Goal: Transaction & Acquisition: Purchase product/service

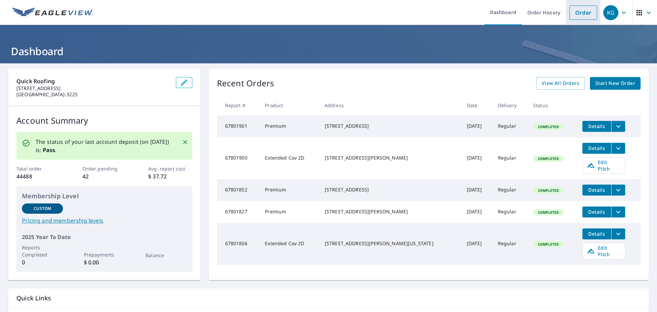
click at [570, 13] on link "Order" at bounding box center [584, 12] width 28 height 14
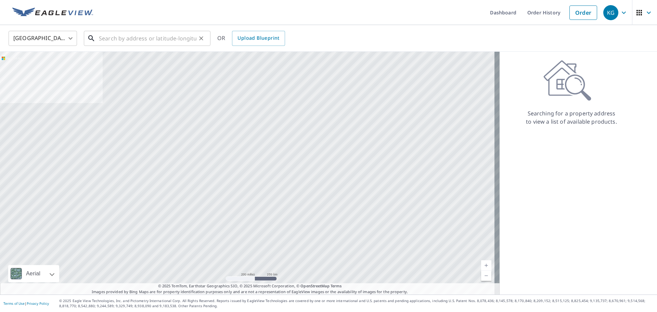
click at [160, 33] on input "text" at bounding box center [148, 38] width 98 height 19
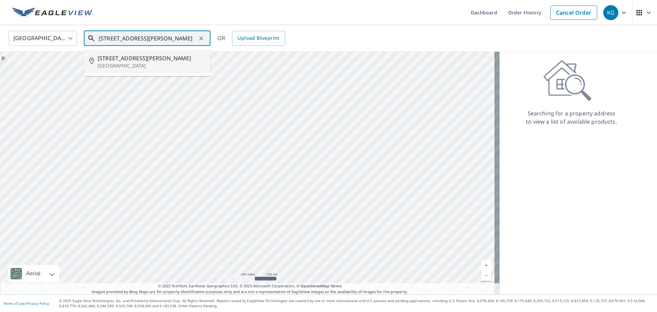
click at [150, 58] on span "[STREET_ADDRESS][PERSON_NAME]" at bounding box center [152, 58] width 108 height 8
type input "[STREET_ADDRESS][PERSON_NAME]"
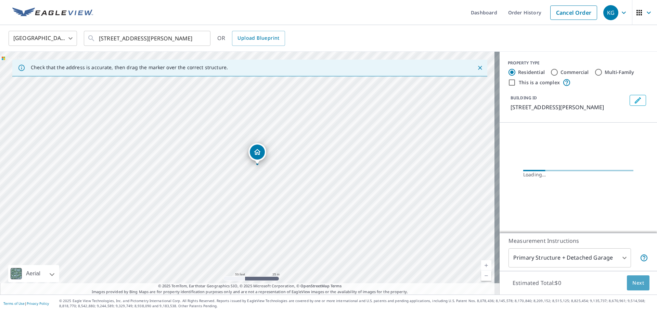
click at [633, 280] on span "Next" at bounding box center [639, 283] width 12 height 9
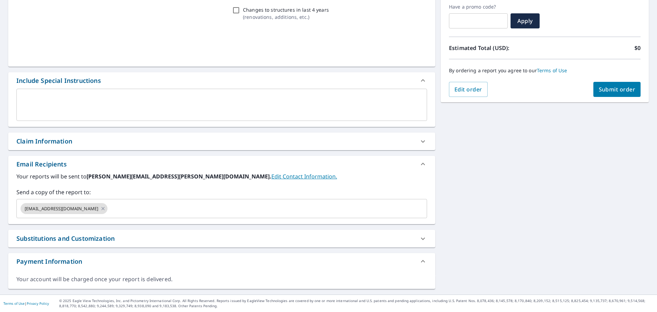
scroll to position [116, 0]
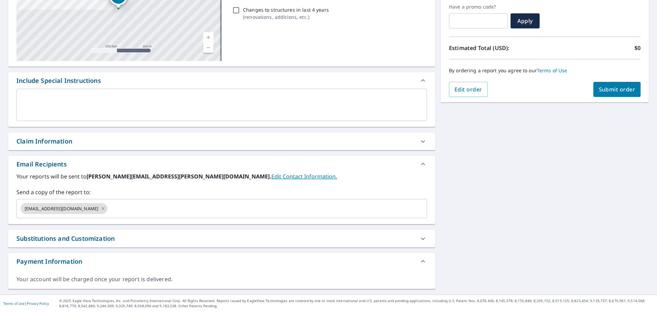
click at [64, 144] on div "Claim Information" at bounding box center [44, 141] width 56 height 9
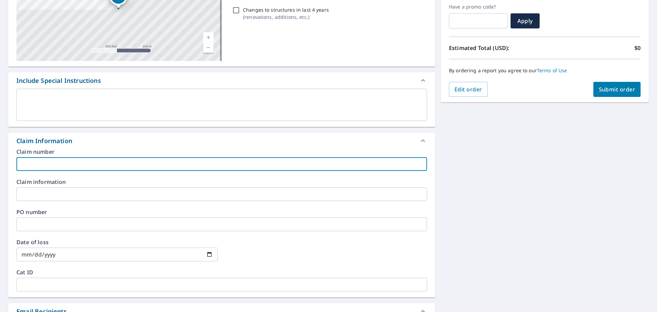
click at [64, 169] on input "text" at bounding box center [221, 164] width 411 height 14
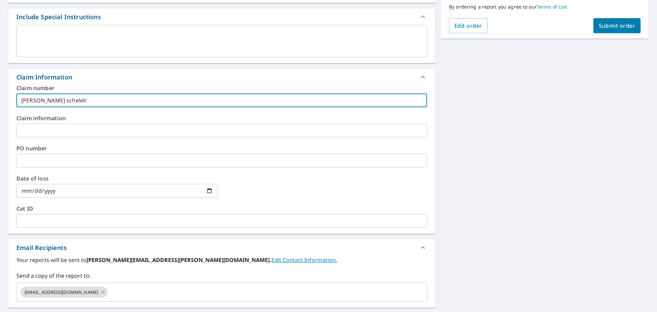
scroll to position [185, 0]
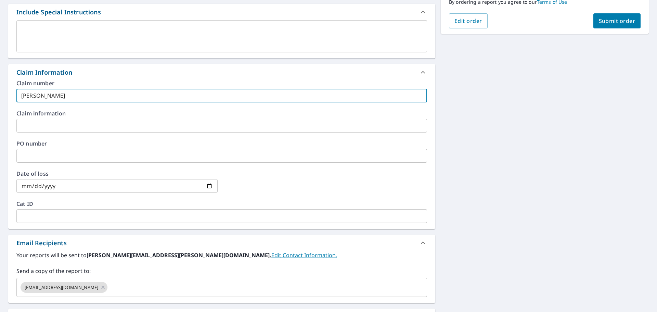
type input "[PERSON_NAME]-vs"
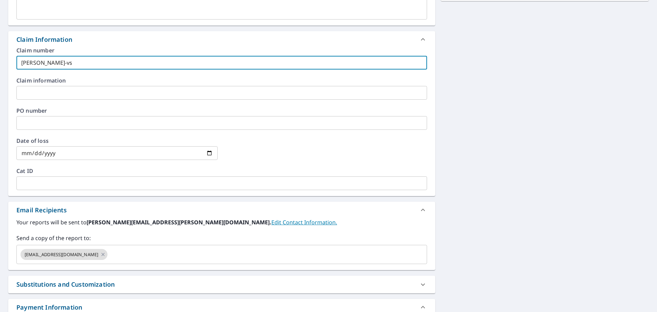
scroll to position [263, 0]
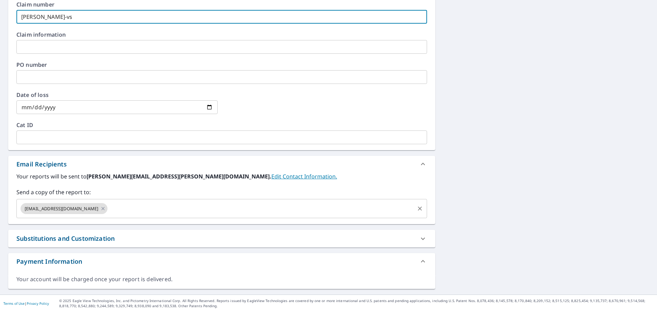
click at [131, 212] on input "text" at bounding box center [261, 208] width 305 height 13
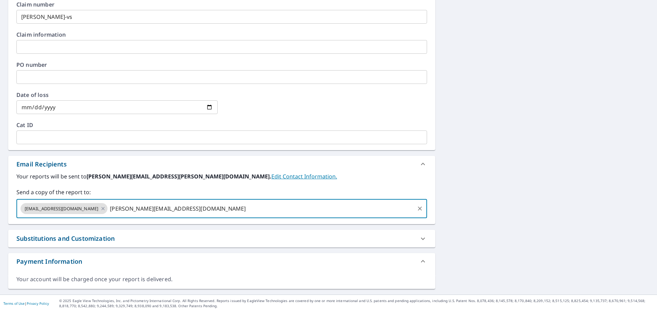
type input "[PERSON_NAME][EMAIL_ADDRESS][DOMAIN_NAME]"
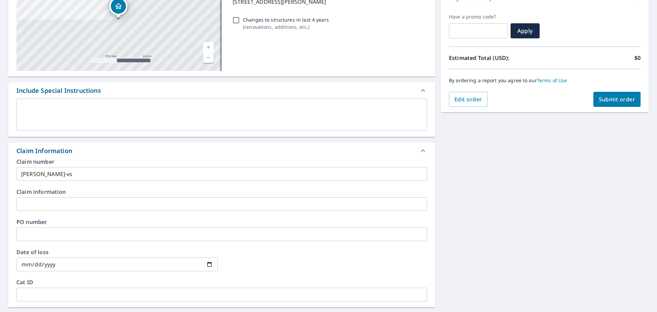
scroll to position [92, 0]
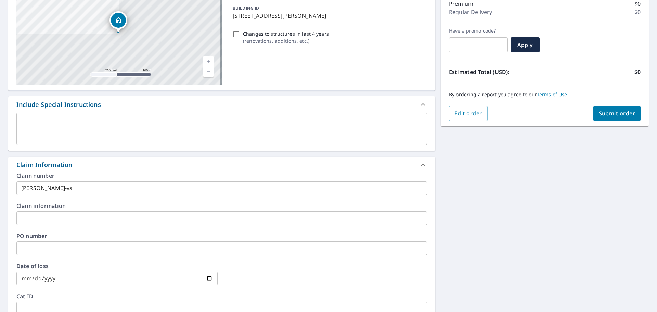
click at [599, 114] on span "Submit order" at bounding box center [617, 114] width 37 height 8
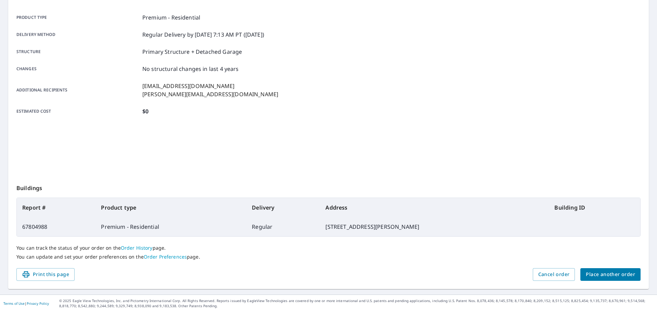
scroll to position [91, 0]
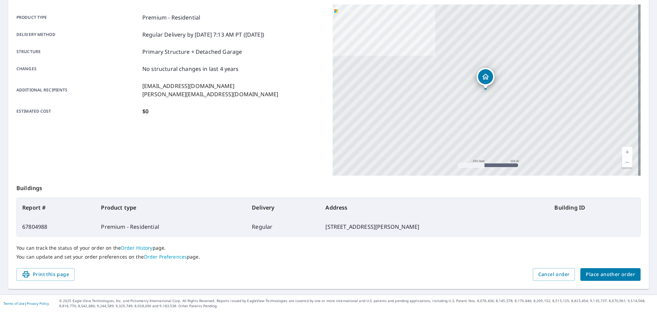
click at [601, 271] on span "Place another order" at bounding box center [610, 274] width 49 height 9
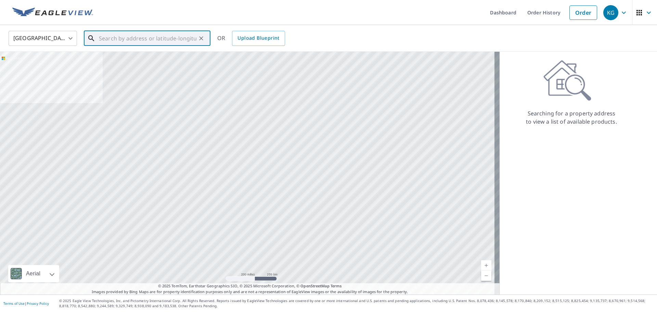
click at [155, 34] on input "text" at bounding box center [148, 38] width 98 height 19
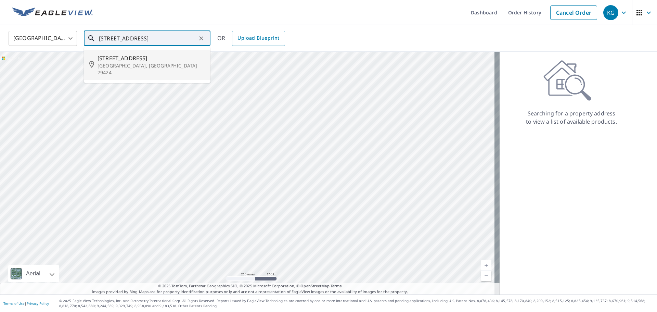
click at [148, 62] on p "[GEOGRAPHIC_DATA], [GEOGRAPHIC_DATA] 79424" at bounding box center [152, 69] width 108 height 14
type input "[STREET_ADDRESS]"
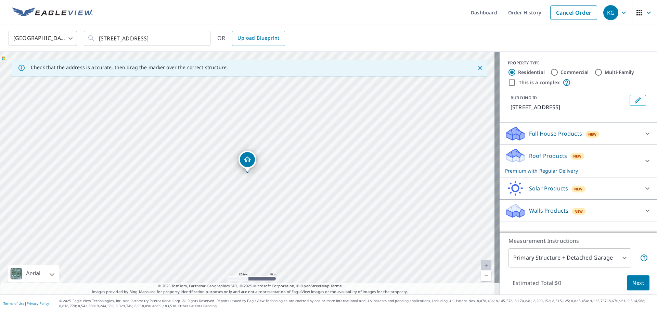
click at [638, 284] on span "Next" at bounding box center [639, 283] width 12 height 9
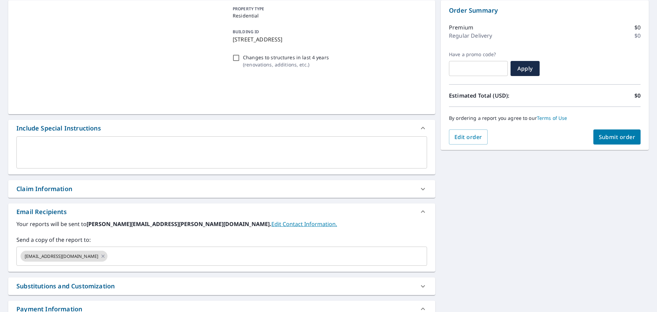
scroll to position [103, 0]
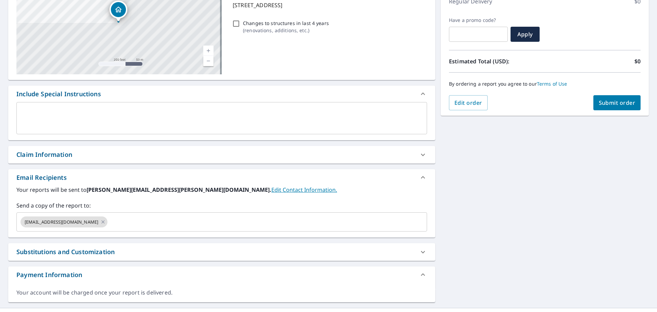
click at [103, 142] on div "[STREET_ADDRESS] Aerial Road A standard road map Aerial A detailed look from ab…" at bounding box center [221, 134] width 427 height 336
drag, startPoint x: 103, startPoint y: 150, endPoint x: 98, endPoint y: 171, distance: 21.4
click at [102, 151] on div "Claim Information" at bounding box center [215, 154] width 399 height 9
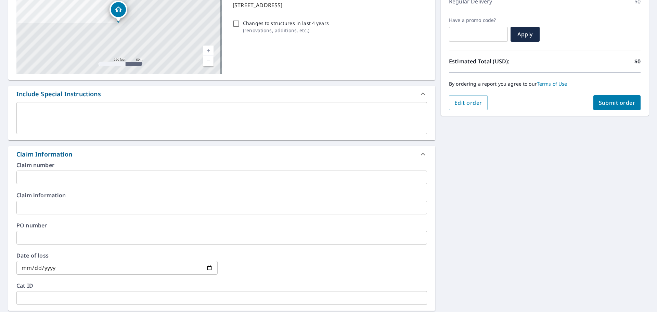
click at [98, 174] on input "text" at bounding box center [221, 178] width 411 height 14
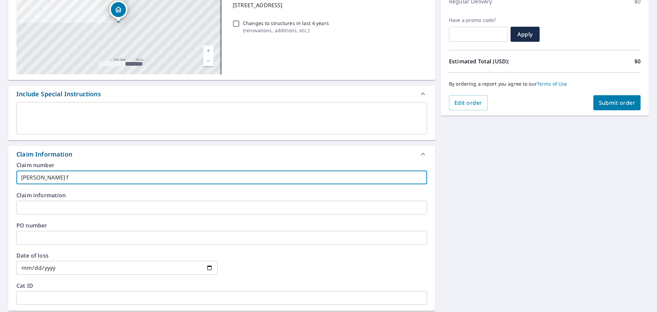
type input "[PERSON_NAME] -vs"
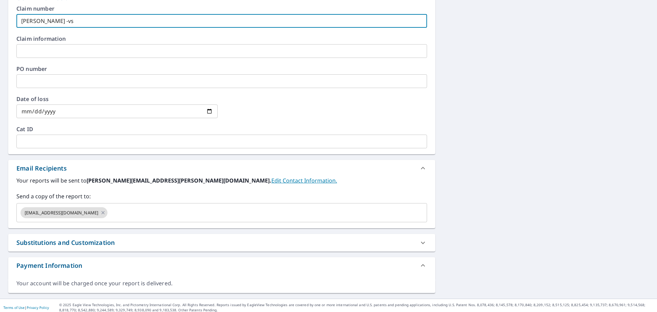
scroll to position [263, 0]
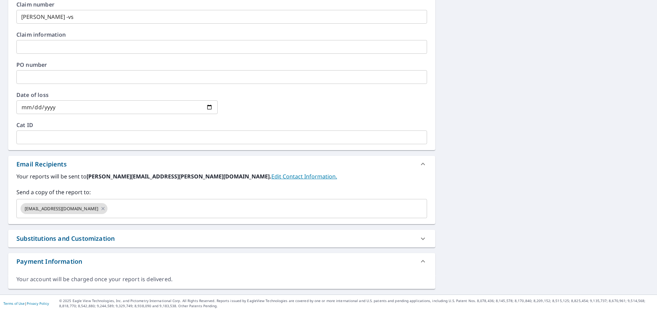
click at [104, 198] on div "Send a copy of the report to: [EMAIL_ADDRESS][DOMAIN_NAME] ​" at bounding box center [221, 203] width 411 height 30
click at [109, 209] on input "text" at bounding box center [261, 208] width 305 height 13
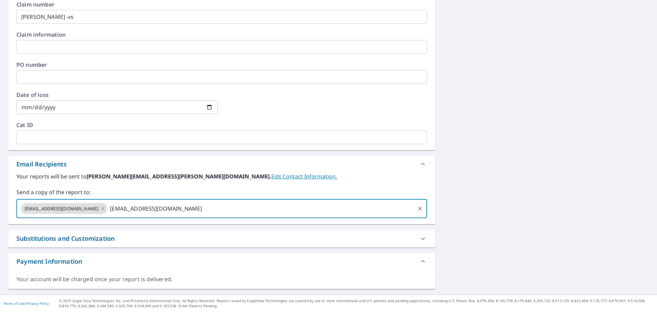
type input "[EMAIL_ADDRESS][DOMAIN_NAME]"
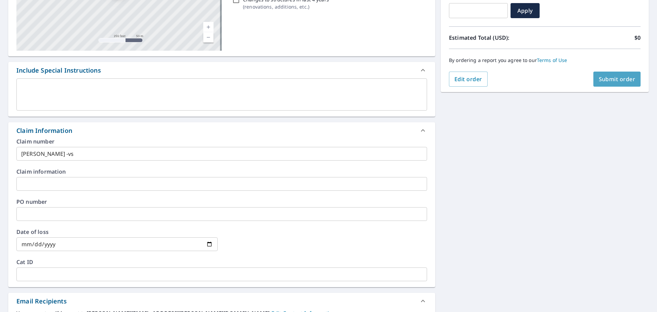
click at [630, 85] on button "Submit order" at bounding box center [618, 79] width 48 height 15
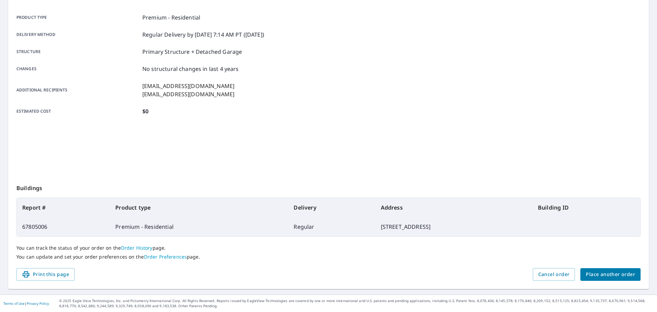
scroll to position [91, 0]
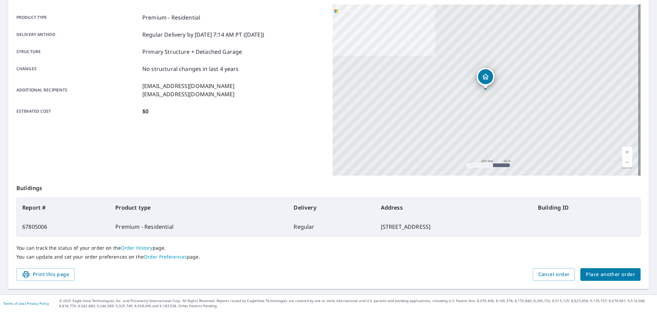
click at [589, 275] on span "Place another order" at bounding box center [610, 274] width 49 height 9
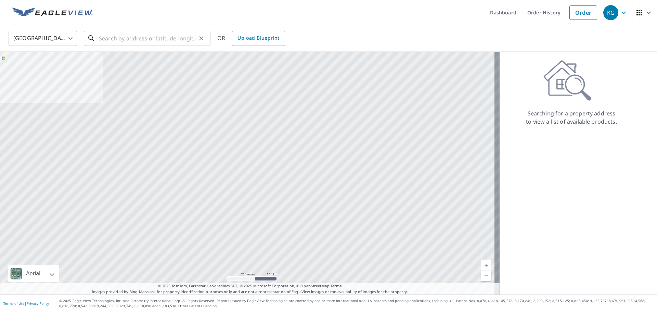
click at [117, 31] on input "text" at bounding box center [148, 38] width 98 height 19
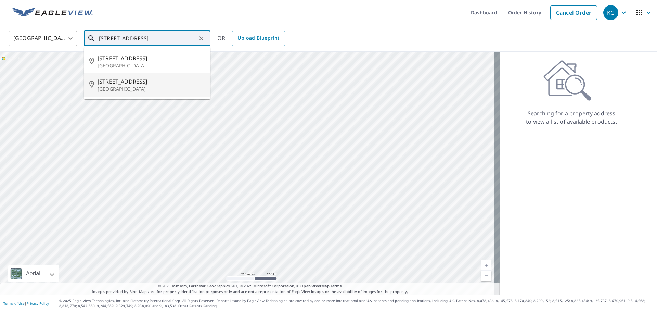
click at [143, 90] on p "[GEOGRAPHIC_DATA]" at bounding box center [152, 89] width 108 height 7
type input "[STREET_ADDRESS][PERSON_NAME]"
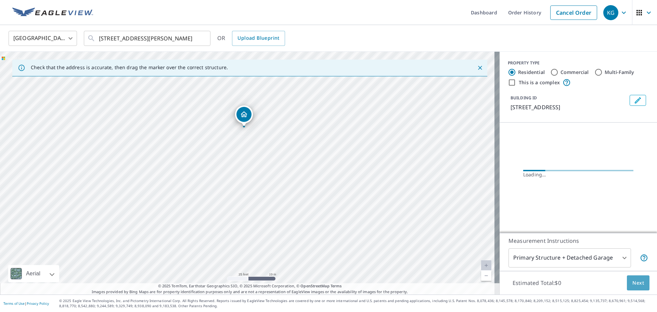
click at [627, 278] on button "Next" at bounding box center [638, 282] width 23 height 15
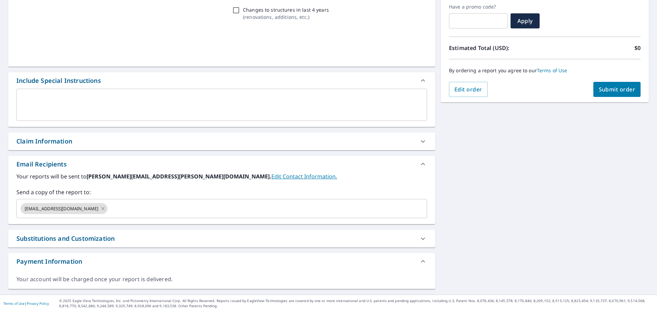
scroll to position [116, 0]
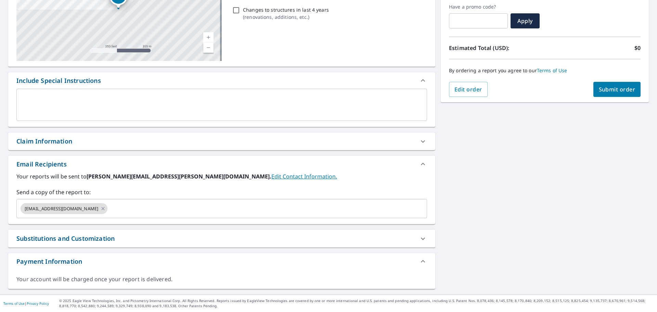
click at [107, 134] on div "Claim Information" at bounding box center [221, 141] width 427 height 17
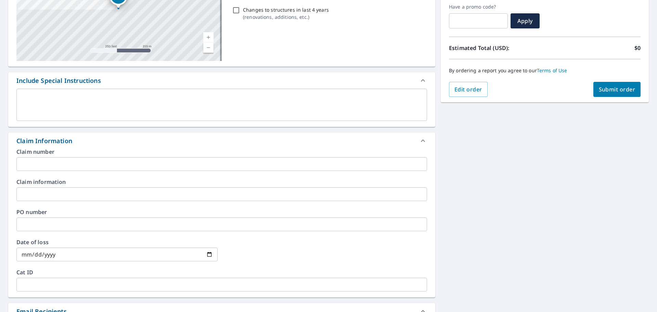
click at [110, 167] on input "text" at bounding box center [221, 164] width 411 height 14
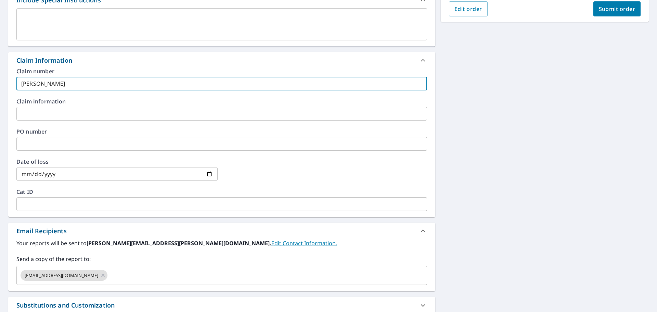
scroll to position [253, 0]
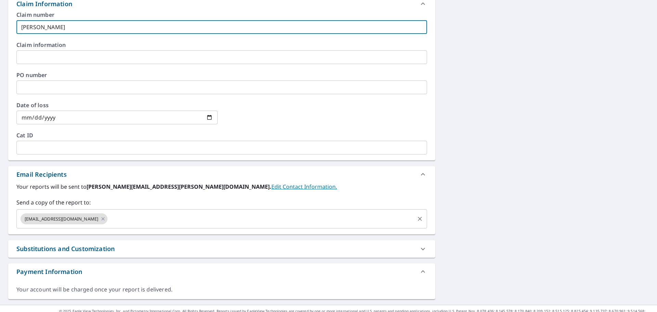
type input "[PERSON_NAME]"
click at [133, 220] on input "text" at bounding box center [261, 218] width 305 height 13
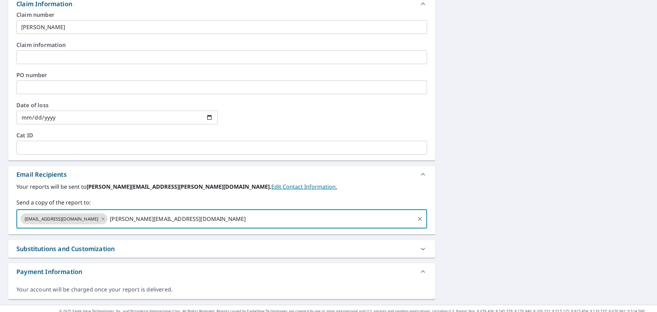
type input "[PERSON_NAME][EMAIL_ADDRESS][DOMAIN_NAME]"
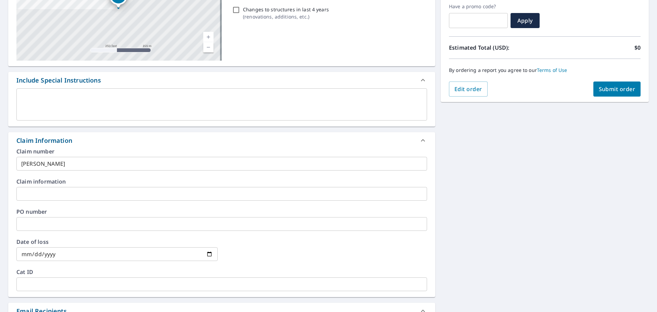
scroll to position [116, 0]
click at [611, 83] on button "Submit order" at bounding box center [618, 89] width 48 height 15
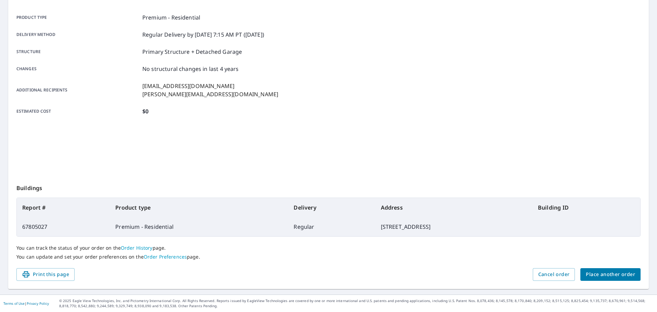
scroll to position [91, 0]
